Goal: Task Accomplishment & Management: Complete application form

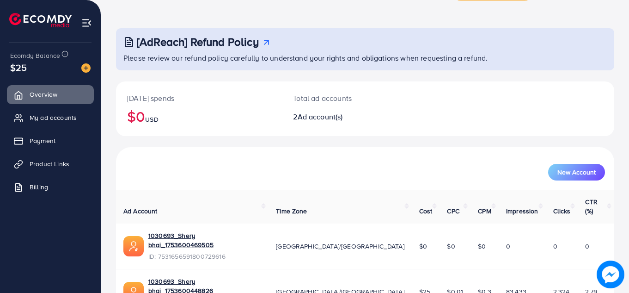
scroll to position [8, 0]
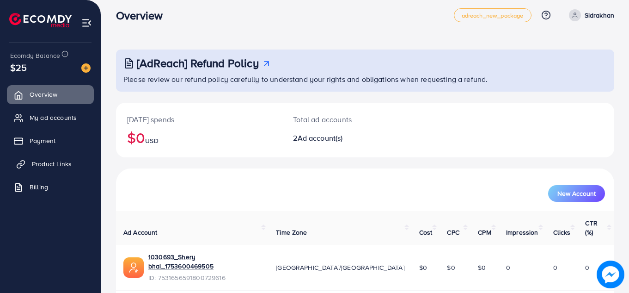
click at [59, 164] on span "Product Links" at bounding box center [52, 163] width 40 height 9
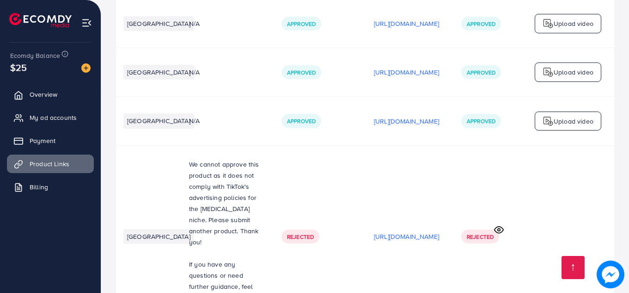
scroll to position [0, 280]
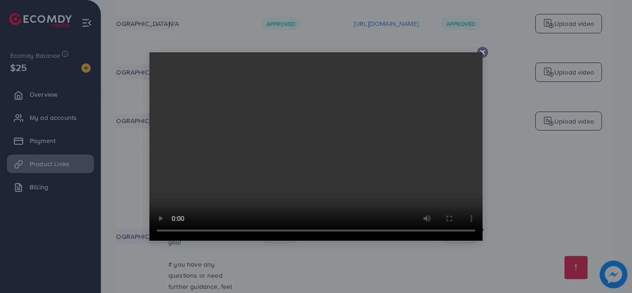
click at [483, 50] on icon at bounding box center [482, 52] width 7 height 7
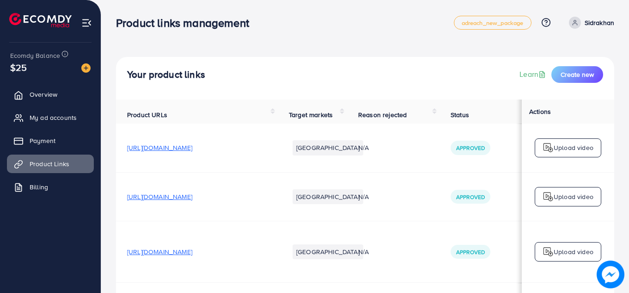
scroll to position [0, 0]
click at [573, 73] on span "Create new" at bounding box center [577, 74] width 33 height 9
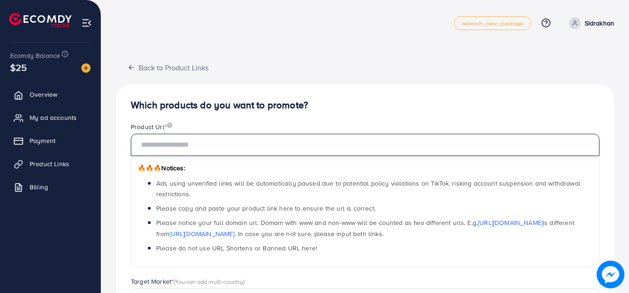
click at [454, 141] on input "text" at bounding box center [365, 145] width 469 height 22
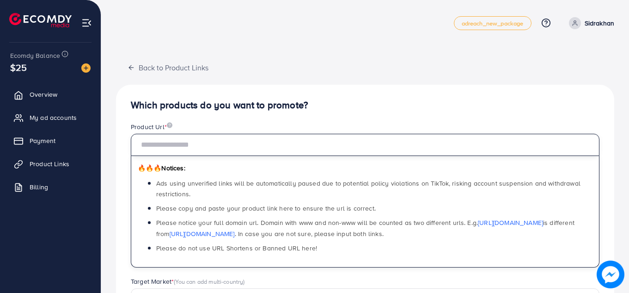
paste input "**********"
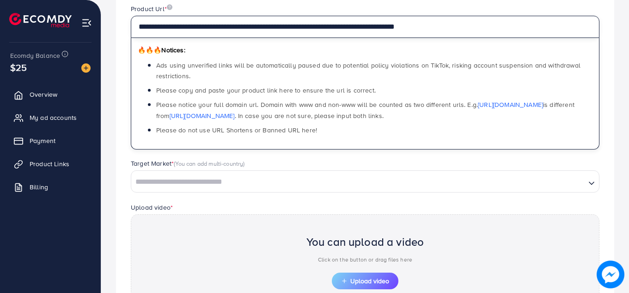
scroll to position [131, 0]
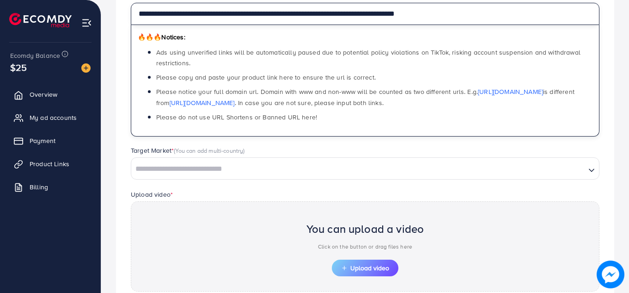
type input "**********"
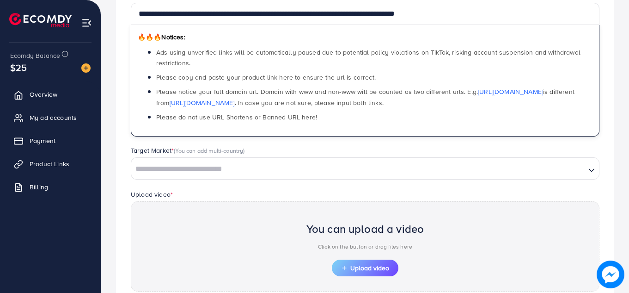
click at [333, 167] on input "Search for option" at bounding box center [358, 169] width 453 height 14
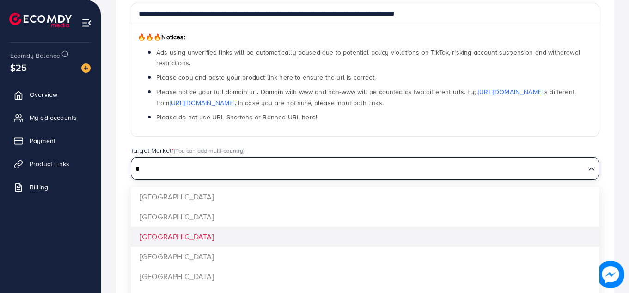
type input "*"
click at [253, 237] on div "**********" at bounding box center [365, 164] width 498 height 421
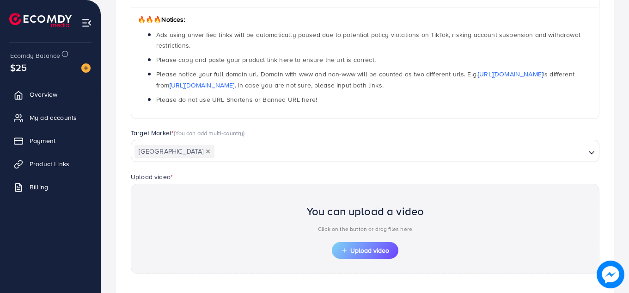
scroll to position [193, 0]
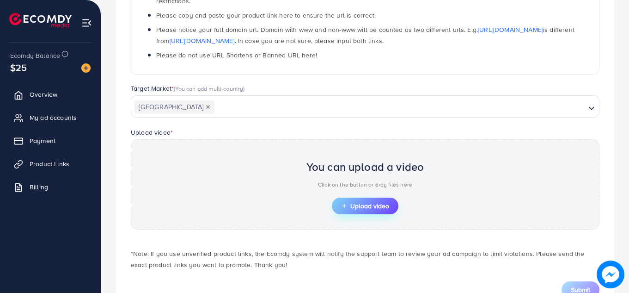
click at [362, 200] on button "Upload video" at bounding box center [365, 205] width 67 height 17
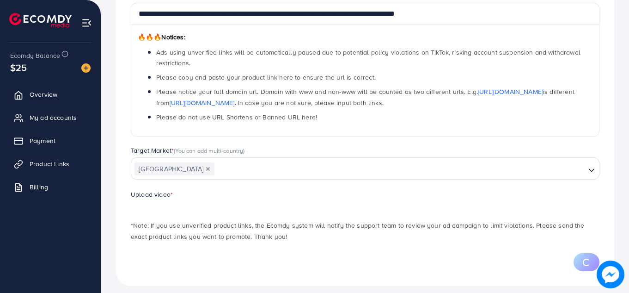
scroll to position [139, 0]
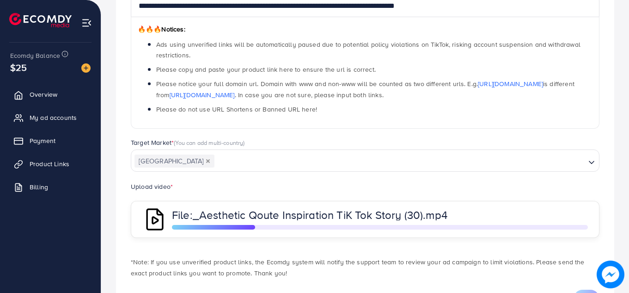
drag, startPoint x: 193, startPoint y: 219, endPoint x: 226, endPoint y: 219, distance: 32.8
click at [226, 219] on p "File: _Aesthetic Qoute Inspiration TiK Tok Story (30).mp4" at bounding box center [322, 214] width 301 height 11
click at [240, 204] on div "File: _Aesthetic Qoute Inspiration TiK Tok Story (30).mp4" at bounding box center [365, 219] width 469 height 37
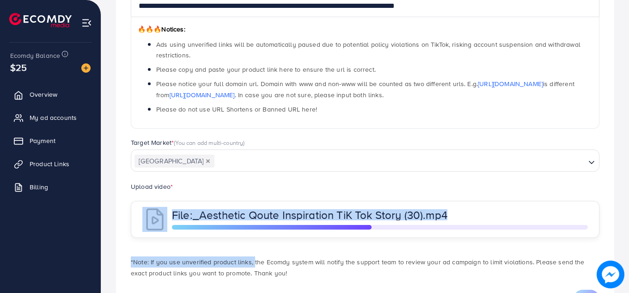
drag, startPoint x: 137, startPoint y: 212, endPoint x: 250, endPoint y: 264, distance: 123.7
click at [250, 264] on div "**********" at bounding box center [365, 134] width 498 height 376
click at [267, 274] on p "*Note: If you use unverified product links, the Ecomdy system will notify the s…" at bounding box center [365, 267] width 469 height 22
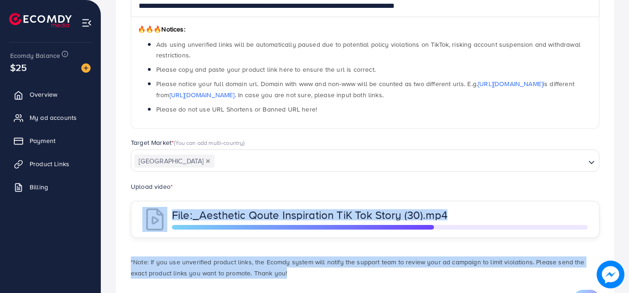
drag, startPoint x: 267, startPoint y: 274, endPoint x: 145, endPoint y: 224, distance: 131.7
click at [145, 224] on div "**********" at bounding box center [365, 134] width 498 height 376
click at [130, 211] on div "Upload video * File: _Aesthetic Qoute Inspiration TiK Tok Story (30).mp4" at bounding box center [365, 209] width 484 height 57
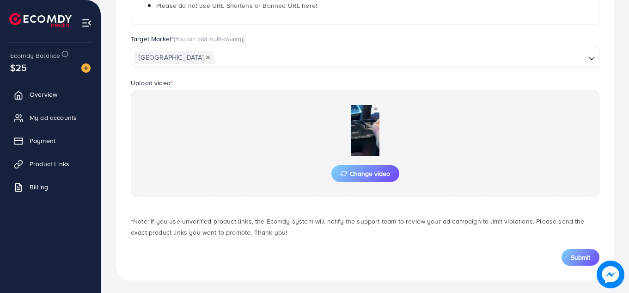
scroll to position [245, 0]
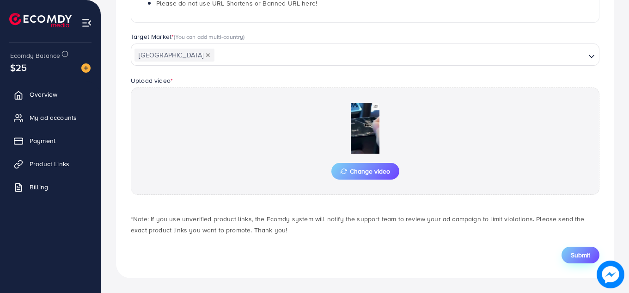
click at [568, 258] on button "Submit" at bounding box center [581, 254] width 38 height 17
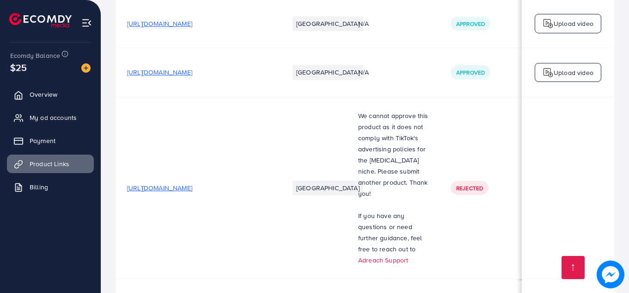
scroll to position [0, 280]
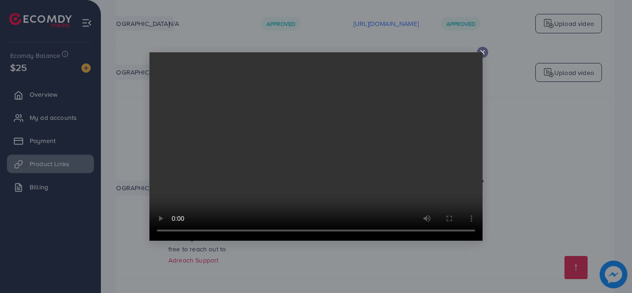
click at [481, 53] on video at bounding box center [315, 146] width 333 height 188
click at [482, 49] on icon at bounding box center [482, 52] width 7 height 7
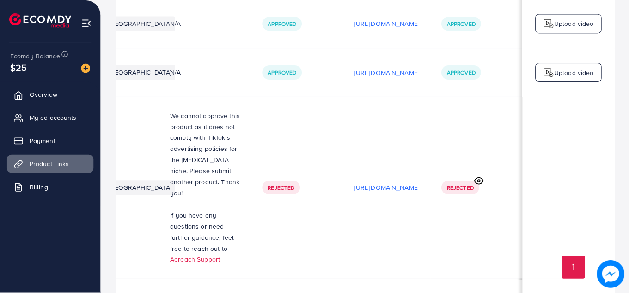
scroll to position [0, 278]
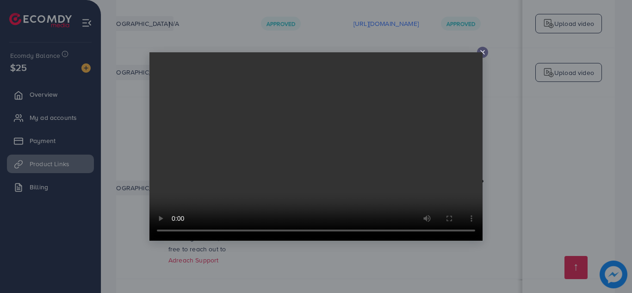
click at [477, 51] on div at bounding box center [482, 52] width 11 height 11
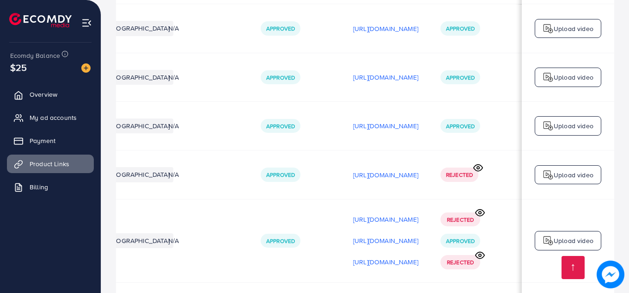
scroll to position [0, 0]
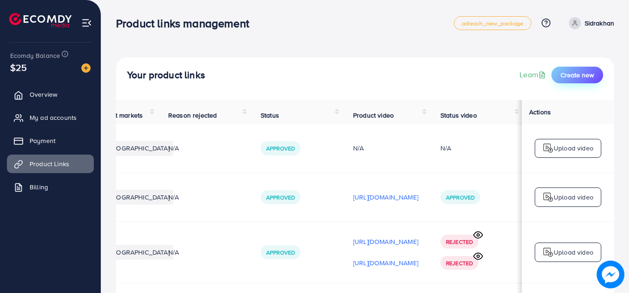
click at [583, 70] on span "Create new" at bounding box center [577, 74] width 33 height 9
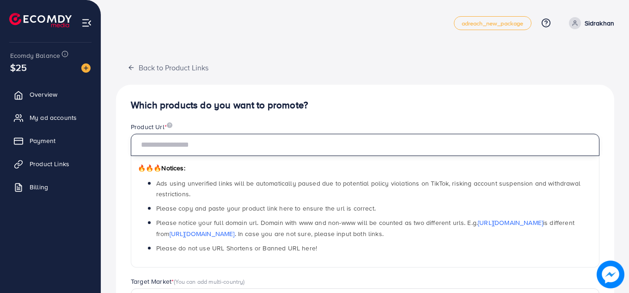
click at [435, 154] on input "text" at bounding box center [365, 145] width 469 height 22
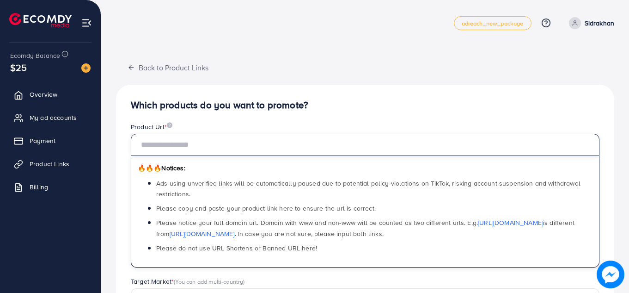
paste input "**********"
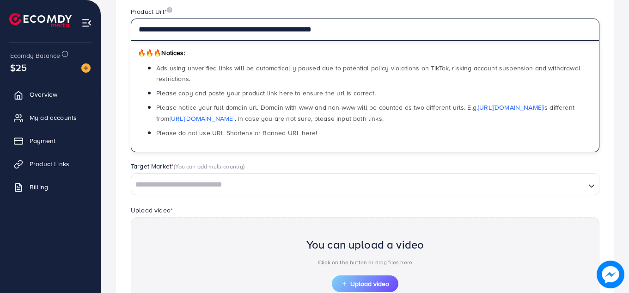
scroll to position [116, 0]
type input "**********"
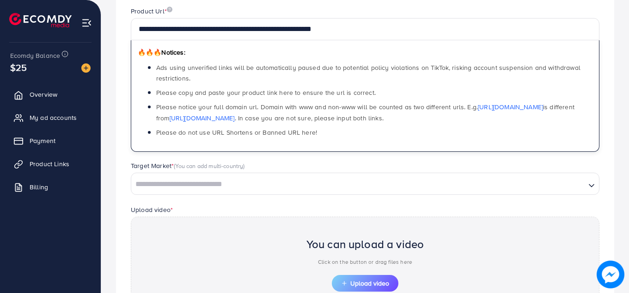
click at [354, 182] on input "Search for option" at bounding box center [358, 184] width 453 height 14
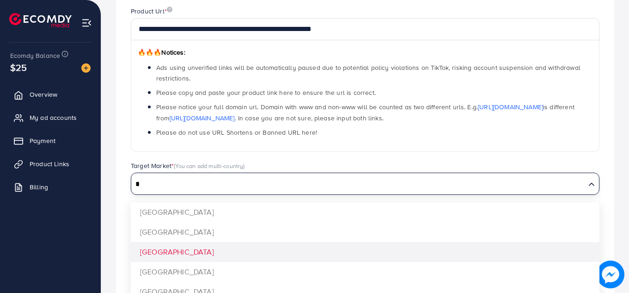
type input "*"
click at [288, 252] on div "**********" at bounding box center [365, 179] width 498 height 421
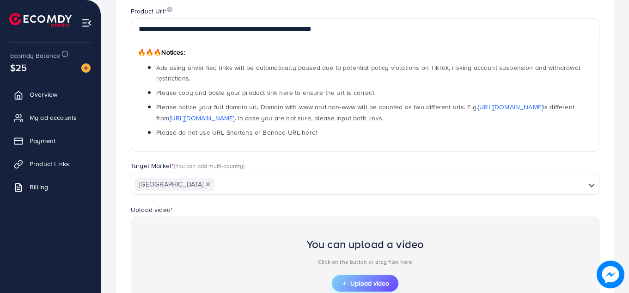
click at [338, 279] on button "Upload video" at bounding box center [365, 283] width 67 height 17
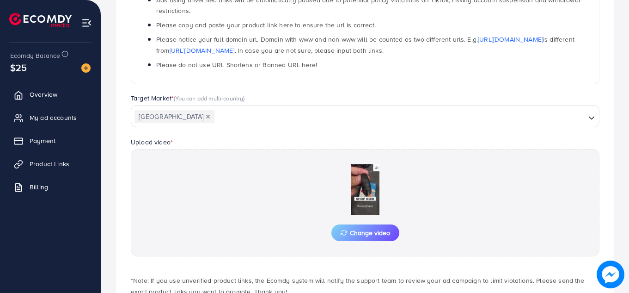
scroll to position [245, 0]
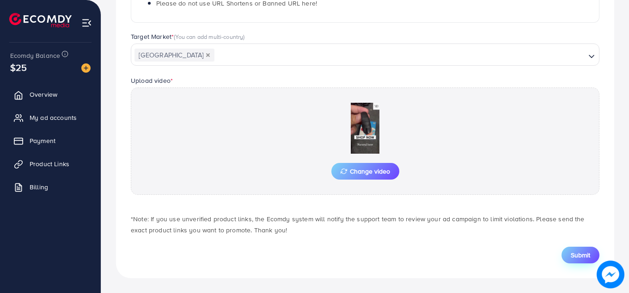
click at [571, 254] on span "Submit" at bounding box center [580, 254] width 19 height 9
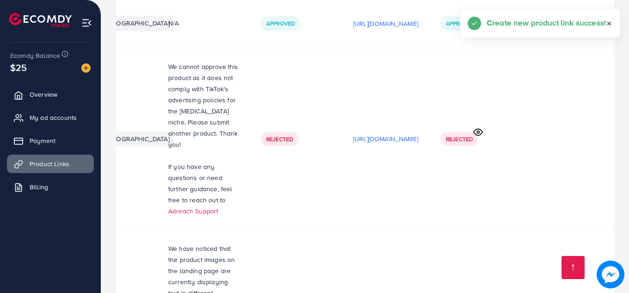
scroll to position [0, 280]
